Goal: Transaction & Acquisition: Book appointment/travel/reservation

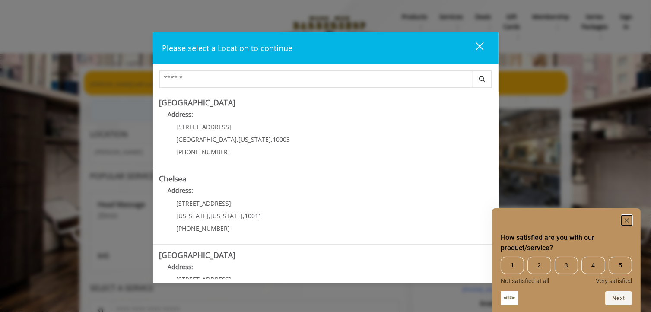
click at [628, 219] on icon "Hide survey" at bounding box center [627, 220] width 4 height 4
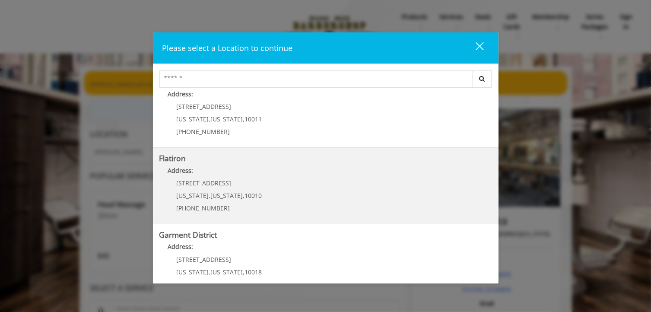
scroll to position [194, 0]
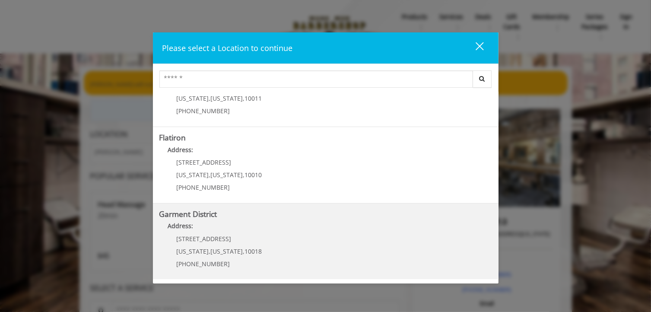
click at [340, 229] on District "Address:" at bounding box center [325, 228] width 333 height 14
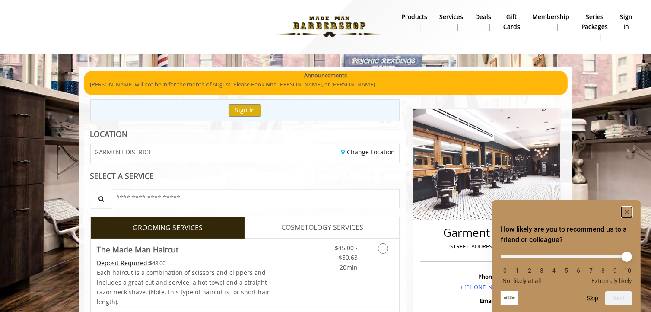
click at [626, 208] on rect "Hide survey" at bounding box center [627, 212] width 10 height 10
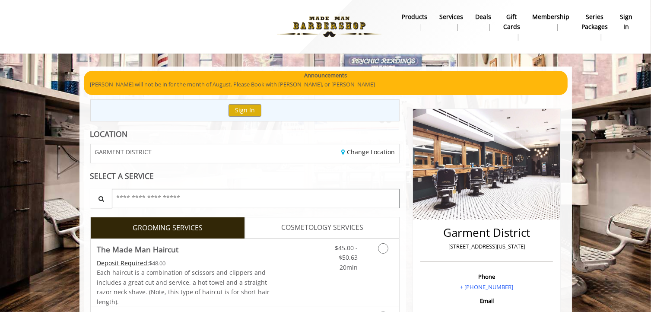
click at [213, 194] on input "text" at bounding box center [256, 198] width 288 height 19
click at [243, 109] on button "Sign In" at bounding box center [245, 110] width 33 height 13
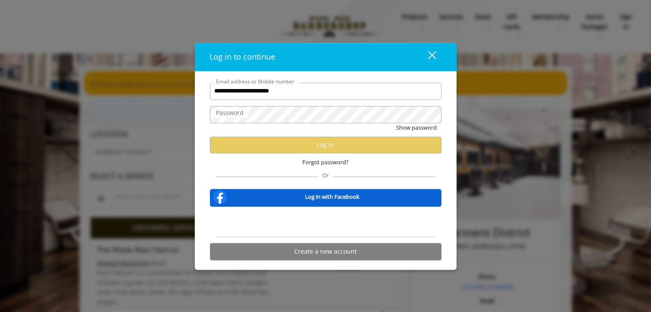
type input "**********"
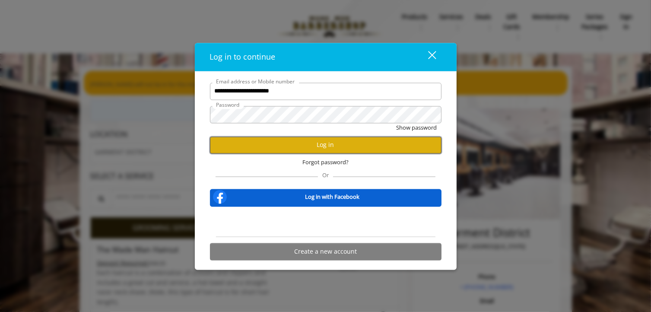
click at [306, 149] on button "Log in" at bounding box center [326, 145] width 232 height 17
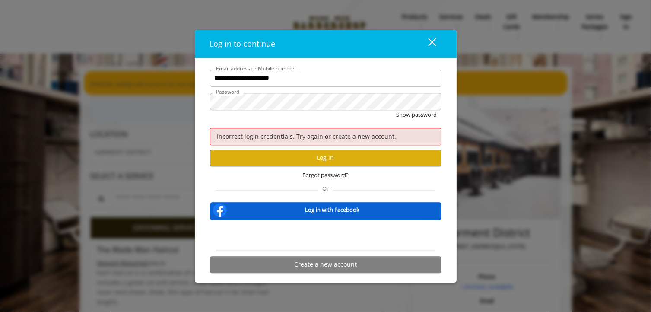
click at [334, 173] on span "Forgot password?" at bounding box center [325, 175] width 46 height 9
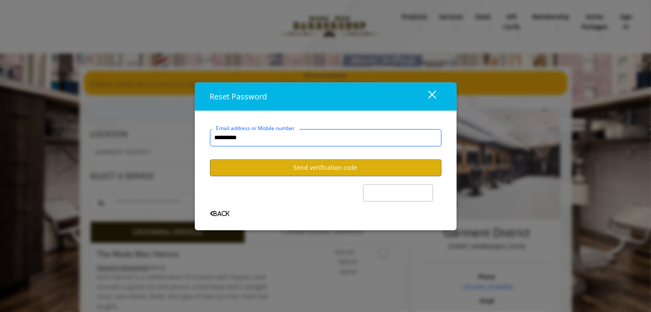
type input "**********"
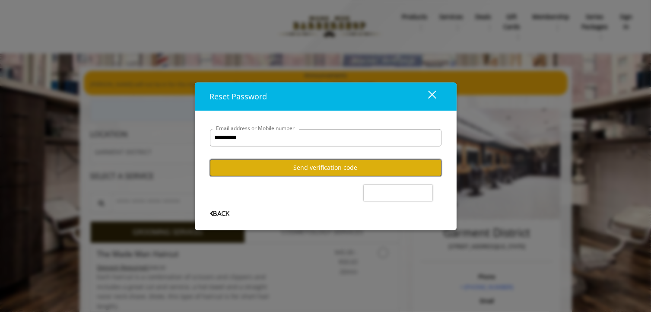
click at [323, 170] on button "Send verification code" at bounding box center [326, 167] width 232 height 17
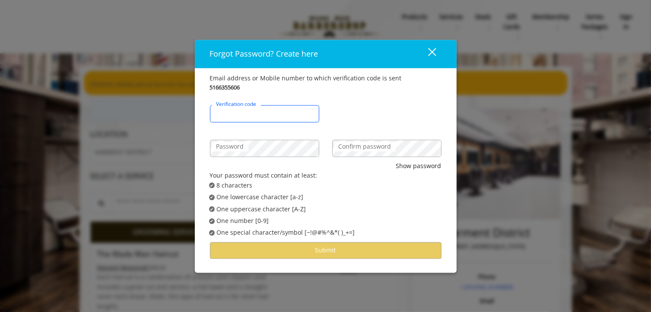
click at [294, 118] on input "Verification code" at bounding box center [264, 113] width 109 height 17
type input "******"
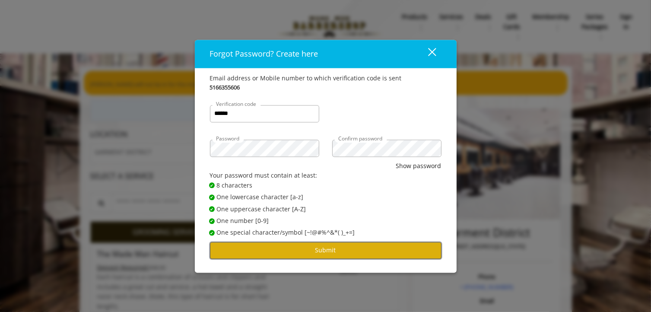
click at [332, 248] on button "Submit" at bounding box center [326, 250] width 232 height 17
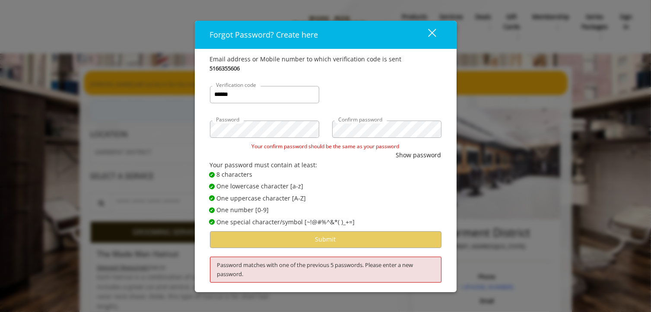
click at [346, 175] on span "✔ Password Satisfies 8 characters" at bounding box center [328, 175] width 239 height 10
click at [321, 130] on div "Password Confirm password" at bounding box center [325, 125] width 245 height 35
click at [330, 132] on div "Confirm password" at bounding box center [387, 125] width 122 height 35
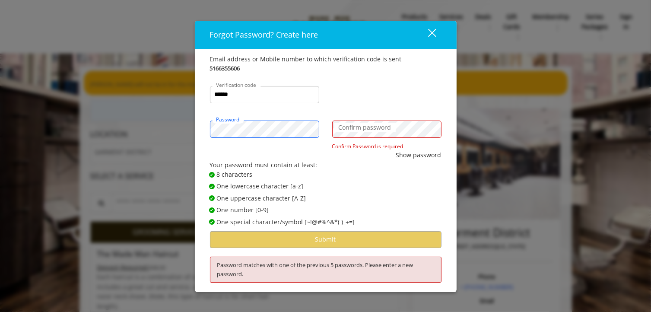
click at [180, 127] on div "Forgot Password? Create here close Email address or Mobile number to which veri…" at bounding box center [325, 156] width 651 height 312
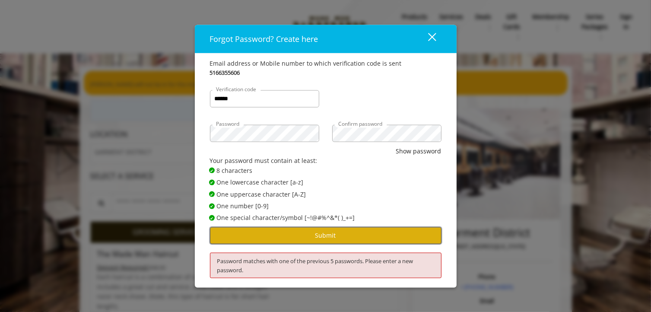
click at [299, 233] on button "Submit" at bounding box center [326, 235] width 232 height 17
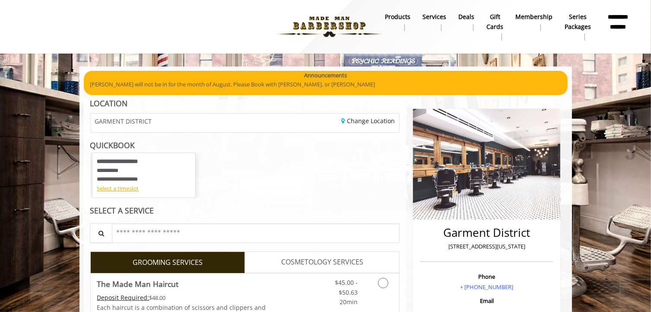
scroll to position [43, 0]
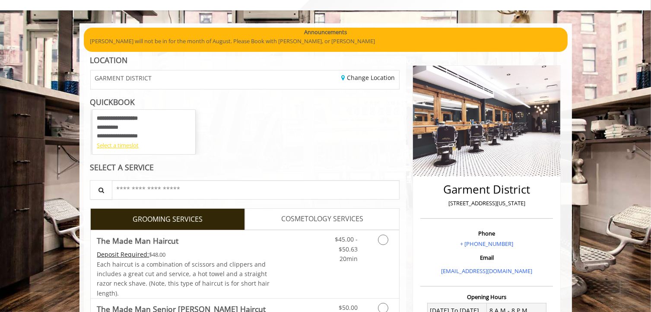
click at [130, 146] on div "Select a timeslot" at bounding box center [144, 145] width 94 height 9
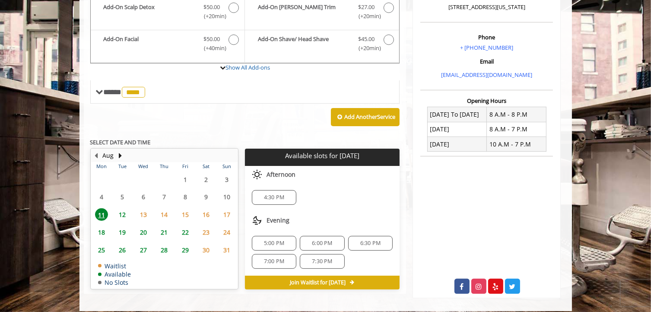
scroll to position [246, 0]
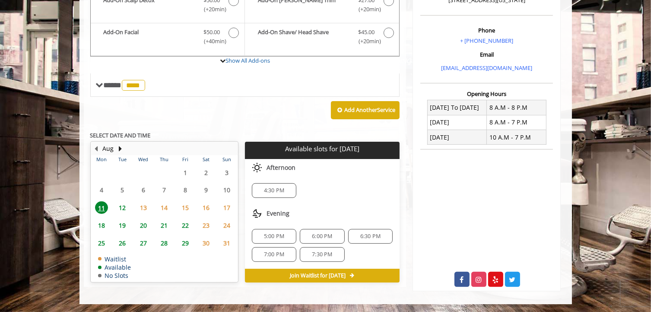
click at [281, 187] on span "4:30 PM" at bounding box center [274, 190] width 20 height 7
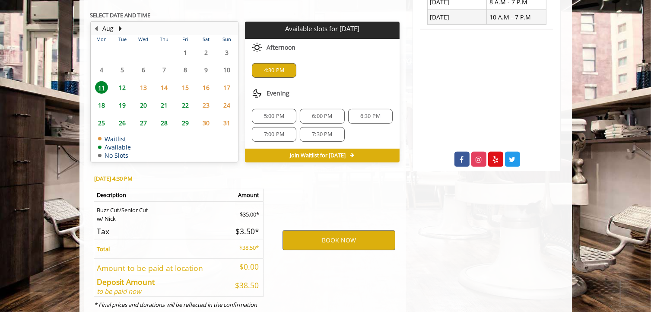
scroll to position [396, 0]
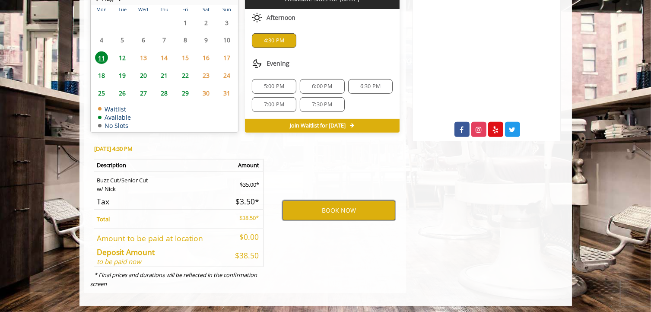
click at [302, 206] on button "BOOK NOW" at bounding box center [339, 210] width 113 height 20
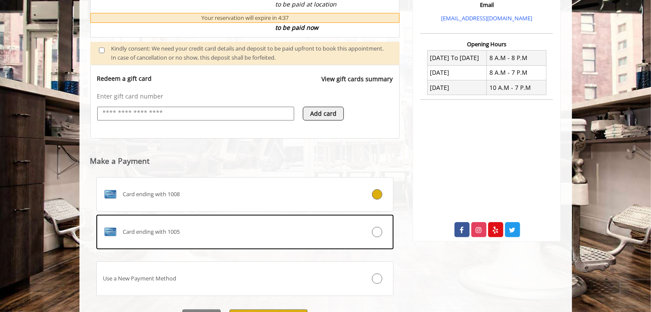
scroll to position [339, 0]
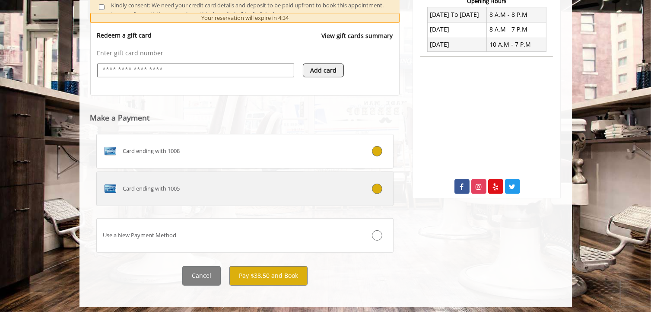
click at [376, 185] on icon at bounding box center [377, 189] width 10 height 10
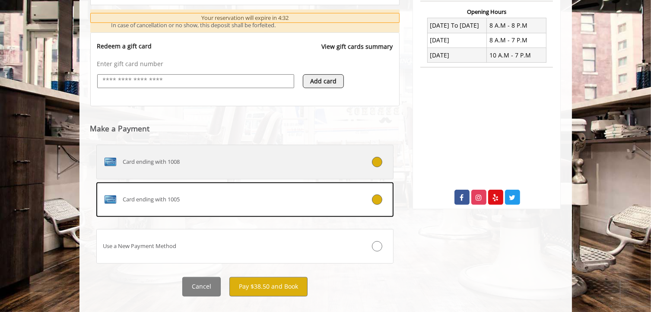
scroll to position [342, 0]
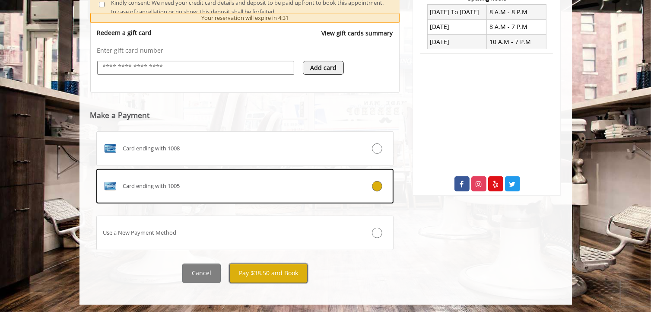
click at [279, 271] on button "Pay $38.50 and Book" at bounding box center [268, 273] width 78 height 19
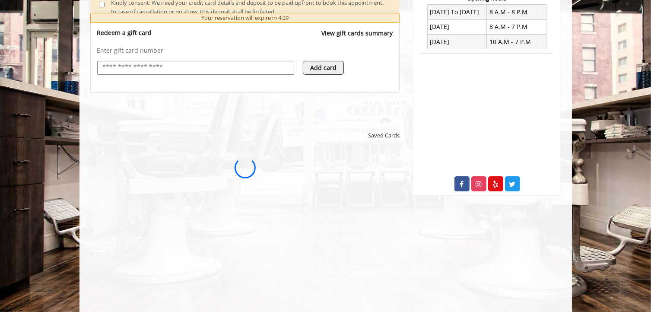
scroll to position [0, 0]
